Goal: Task Accomplishment & Management: Manage account settings

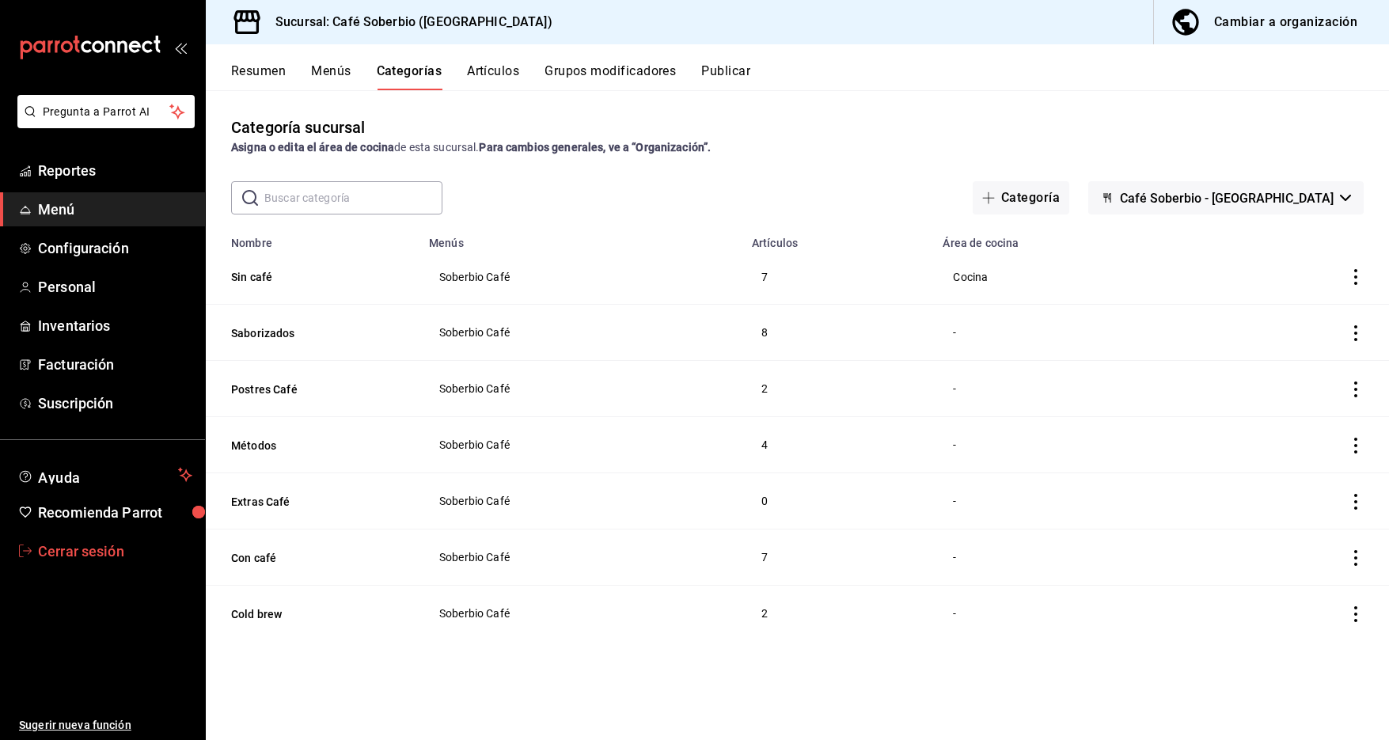
click at [93, 551] on span "Cerrar sesión" at bounding box center [115, 551] width 154 height 21
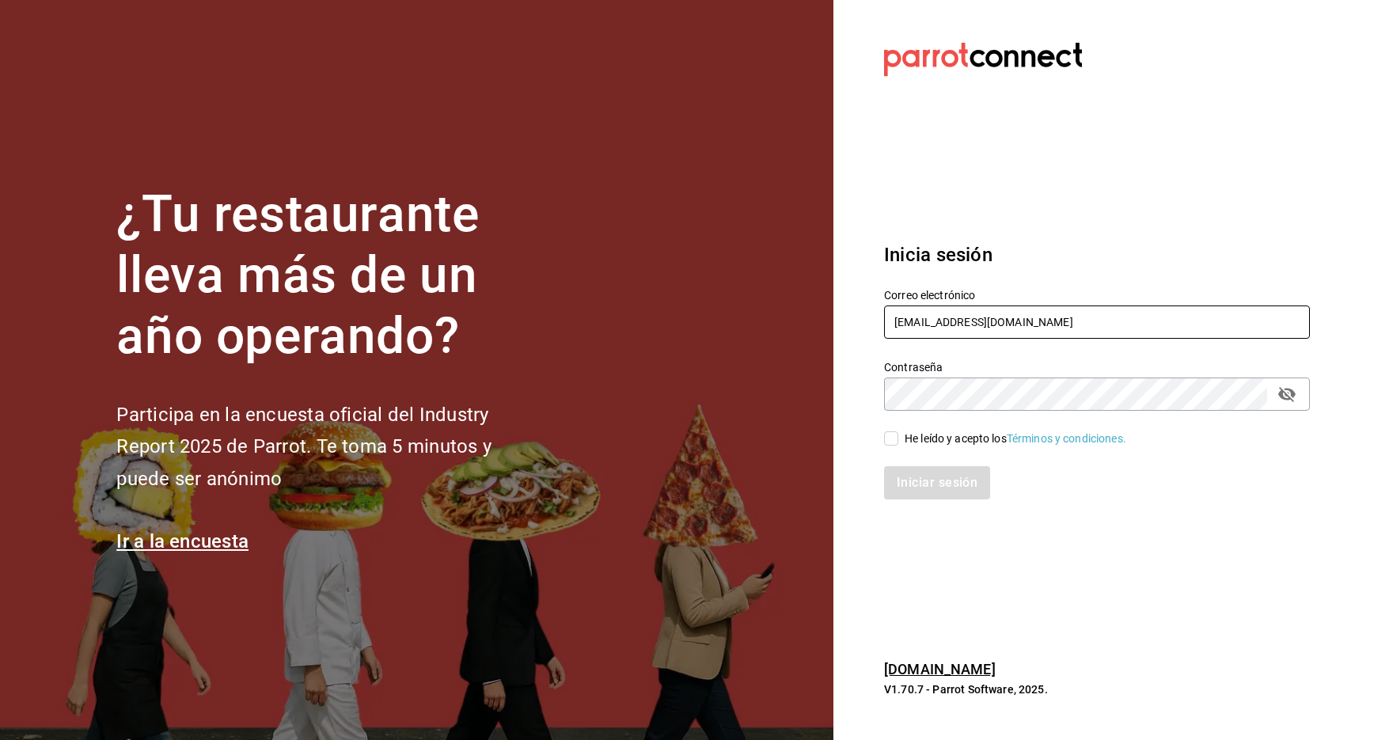
click at [932, 314] on input "[EMAIL_ADDRESS][DOMAIN_NAME]" at bounding box center [1097, 322] width 426 height 33
drag, startPoint x: 953, startPoint y: 315, endPoint x: 1077, endPoint y: 324, distance: 123.8
click at [1058, 330] on input "[EMAIL_ADDRESS][DOMAIN_NAME]" at bounding box center [1097, 322] width 426 height 33
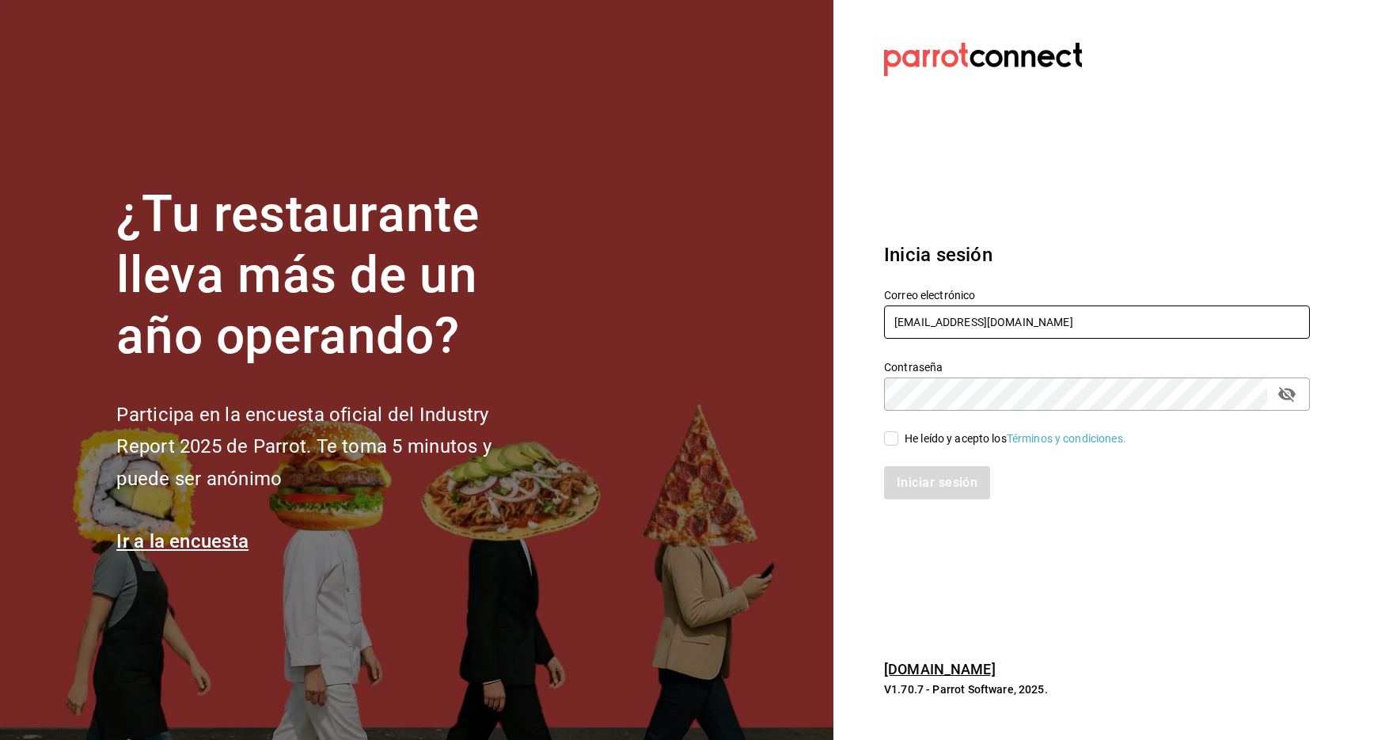
click at [955, 327] on input "[EMAIL_ADDRESS][DOMAIN_NAME]" at bounding box center [1097, 322] width 426 height 33
drag, startPoint x: 955, startPoint y: 327, endPoint x: 1291, endPoint y: 313, distance: 336.7
click at [1291, 313] on input "[EMAIL_ADDRESS][DOMAIN_NAME]" at bounding box center [1097, 322] width 426 height 33
type input "[EMAIL_ADDRESS][DOMAIN_NAME]"
click at [958, 427] on div "He leído y acepto los Términos y condiciones." at bounding box center [1087, 429] width 445 height 36
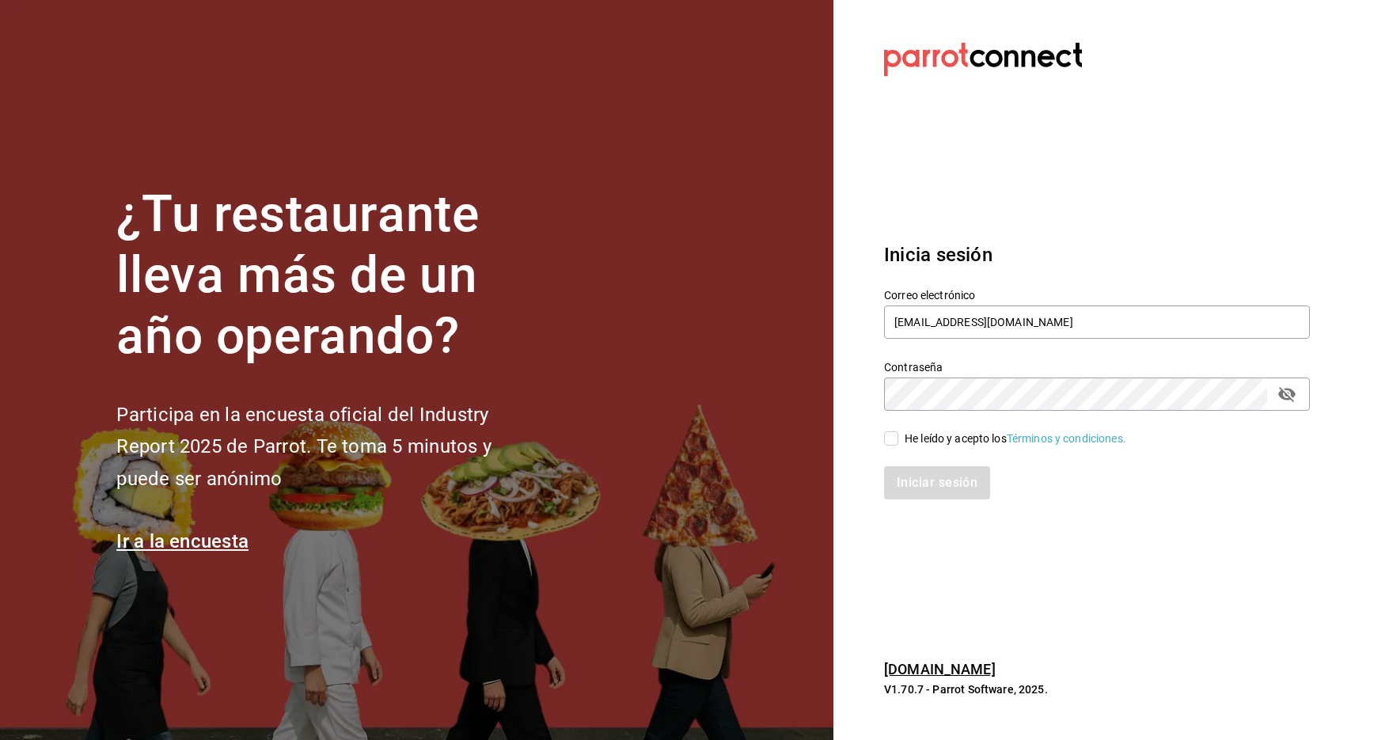
click at [932, 453] on div "Iniciar sesión" at bounding box center [1087, 473] width 445 height 52
click at [932, 443] on div "He leído y acepto los Términos y condiciones." at bounding box center [1016, 439] width 222 height 17
click at [898, 443] on input "He leído y acepto los Términos y condiciones." at bounding box center [891, 438] width 14 height 14
checkbox input "true"
click at [930, 479] on button "Iniciar sesión" at bounding box center [938, 482] width 108 height 33
